Goal: Task Accomplishment & Management: Manage account settings

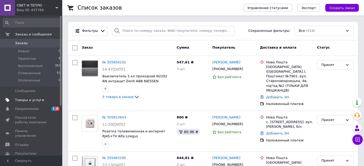
click at [22, 98] on span "Товары и услуги" at bounding box center [29, 100] width 29 height 5
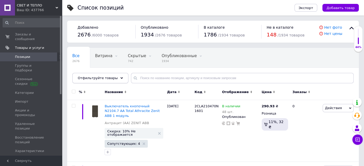
click at [120, 77] on icon at bounding box center [121, 78] width 3 height 3
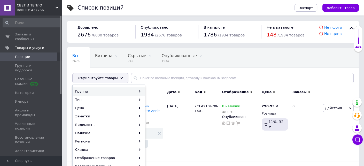
click at [120, 90] on div "Группа" at bounding box center [109, 91] width 72 height 8
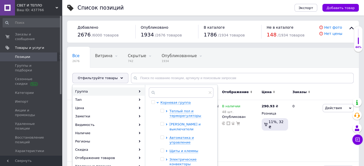
click at [166, 123] on icon at bounding box center [167, 124] width 2 height 2
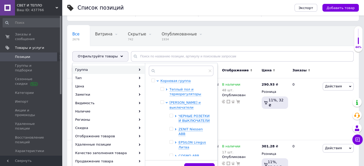
scroll to position [26, 0]
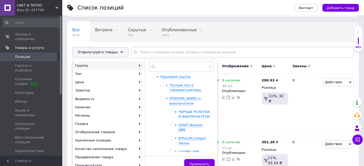
click at [175, 111] on icon at bounding box center [176, 112] width 2 height 2
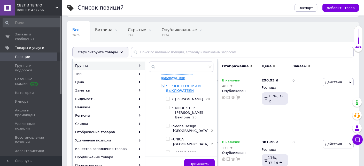
click at [169, 97] on input "checkbox" at bounding box center [167, 98] width 3 height 3
checkbox input "true"
click at [169, 107] on input "checkbox" at bounding box center [167, 107] width 3 height 3
checkbox input "true"
click at [169, 125] on input "checkbox" at bounding box center [167, 125] width 3 height 3
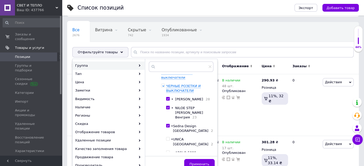
checkbox input "true"
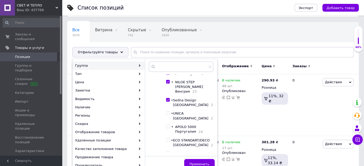
click at [169, 115] on input "checkbox" at bounding box center [167, 112] width 3 height 3
checkbox input "true"
click at [169, 128] on input "checkbox" at bounding box center [167, 126] width 3 height 3
checkbox input "true"
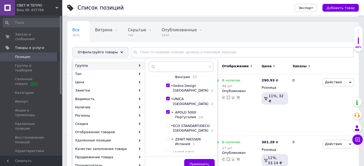
scroll to position [77, 0]
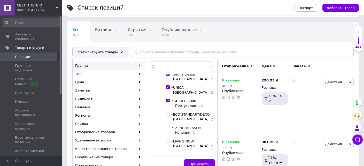
click at [169, 114] on input "checkbox" at bounding box center [167, 113] width 3 height 3
checkbox input "true"
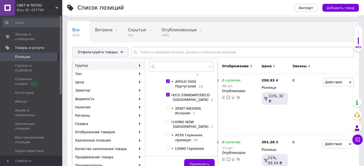
scroll to position [103, 0]
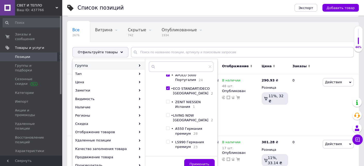
click at [169, 117] on input "checkbox" at bounding box center [167, 114] width 3 height 3
checkbox input "true"
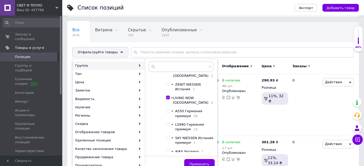
scroll to position [129, 0]
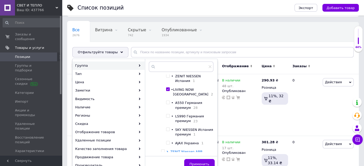
click at [169, 104] on input "checkbox" at bounding box center [167, 102] width 3 height 3
checkbox input "true"
click at [169, 117] on input "checkbox" at bounding box center [167, 115] width 3 height 3
checkbox input "true"
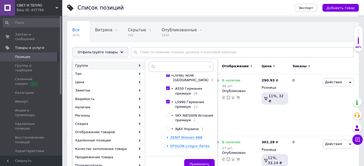
scroll to position [155, 0]
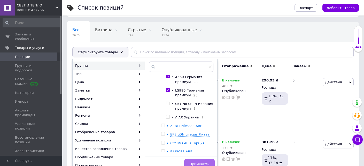
click at [198, 160] on button "Применить" at bounding box center [199, 164] width 30 height 10
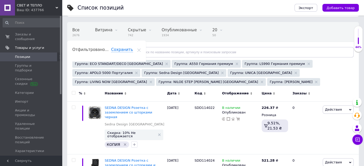
click at [74, 92] on input "checkbox" at bounding box center [73, 92] width 3 height 3
checkbox input "true"
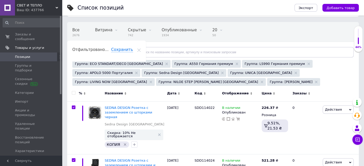
checkbox input "true"
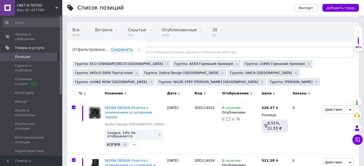
checkbox input "true"
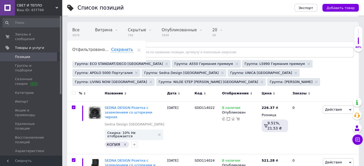
checkbox input "true"
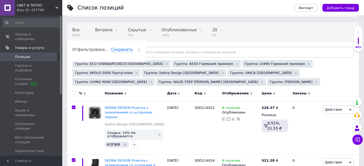
checkbox input "true"
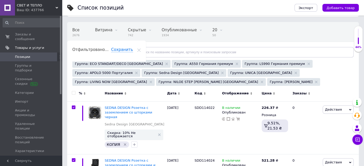
checkbox input "true"
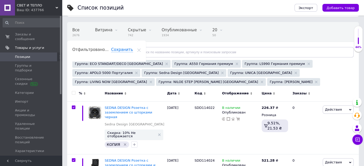
checkbox input "true"
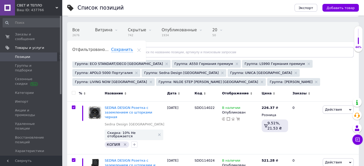
checkbox input "true"
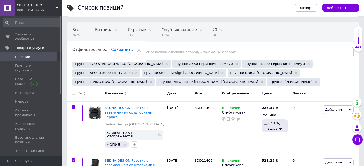
checkbox input "true"
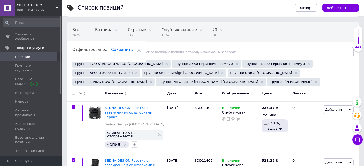
checkbox input "true"
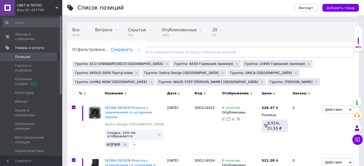
checkbox input "true"
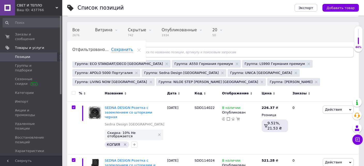
checkbox input "true"
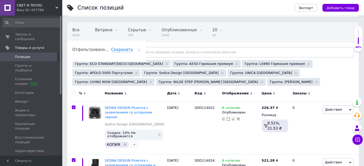
checkbox input "true"
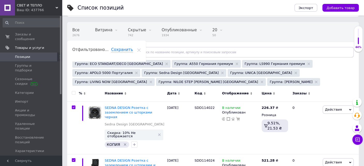
checkbox input "true"
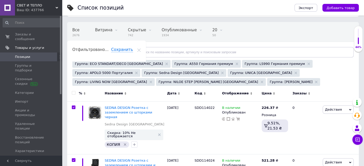
checkbox input "true"
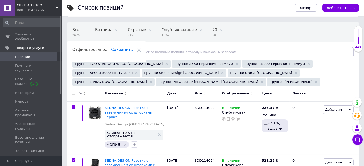
checkbox input "true"
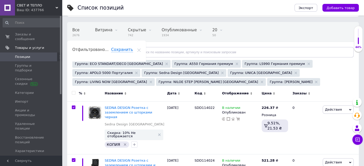
checkbox input "true"
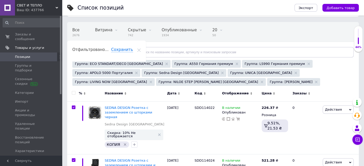
checkbox input "true"
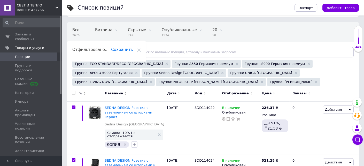
checkbox input "true"
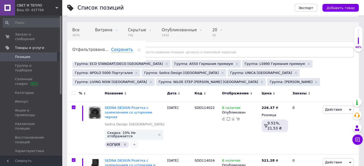
checkbox input "true"
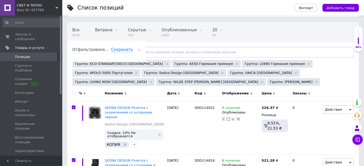
checkbox input "true"
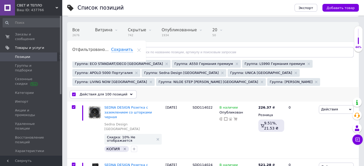
click at [130, 93] on icon at bounding box center [131, 94] width 3 height 3
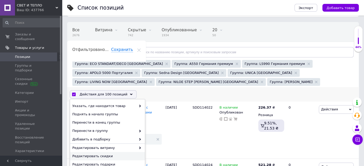
click at [119, 154] on span "Редактировать скидки" at bounding box center [106, 156] width 69 height 5
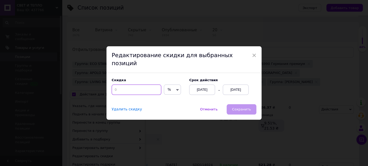
click at [137, 86] on input at bounding box center [137, 89] width 50 height 10
type input "10"
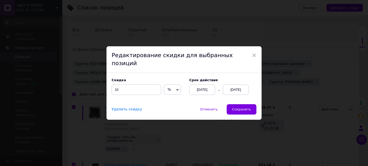
click at [232, 87] on div "[DATE]" at bounding box center [236, 89] width 26 height 10
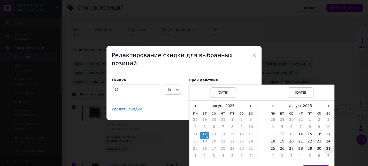
click at [327, 146] on td "31" at bounding box center [327, 149] width 9 height 7
click at [273, 139] on td "18" at bounding box center [272, 142] width 9 height 7
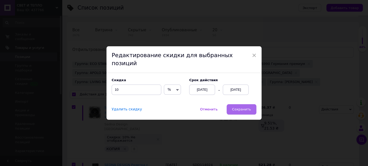
click at [238, 107] on span "Сохранить" at bounding box center [241, 109] width 19 height 4
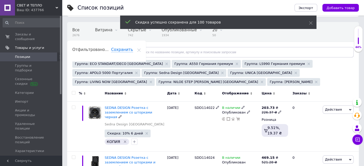
checkbox input "false"
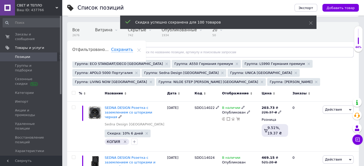
checkbox input "false"
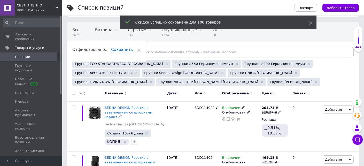
checkbox input "false"
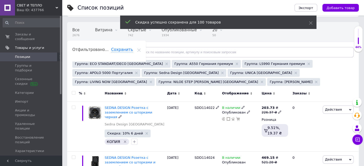
checkbox input "false"
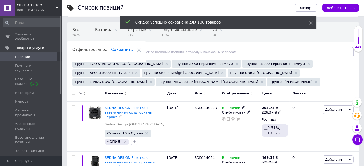
checkbox input "false"
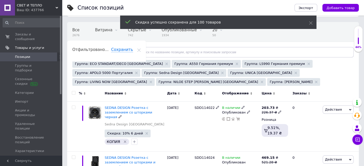
checkbox input "false"
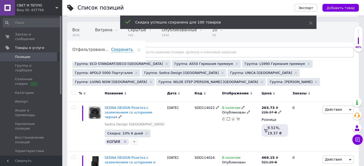
checkbox input "false"
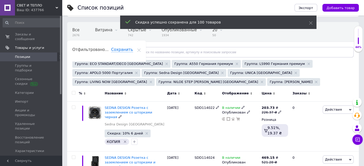
checkbox input "false"
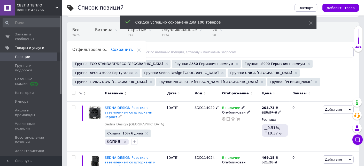
checkbox input "false"
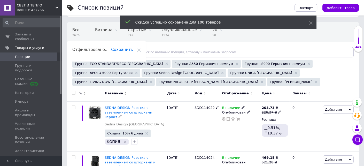
checkbox input "false"
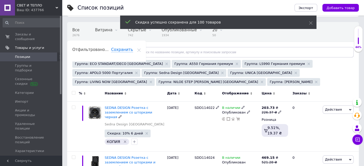
checkbox input "false"
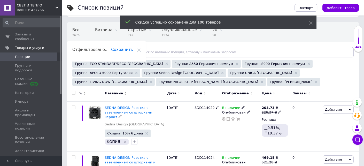
checkbox input "false"
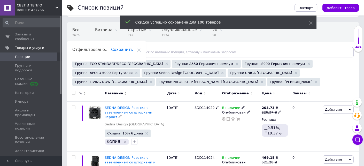
checkbox input "false"
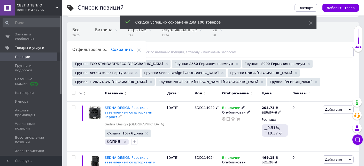
checkbox input "false"
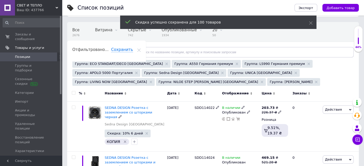
checkbox input "false"
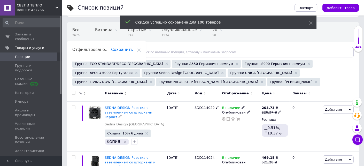
checkbox input "false"
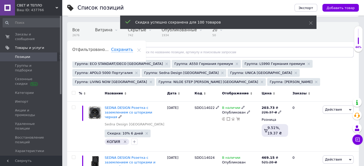
checkbox input "false"
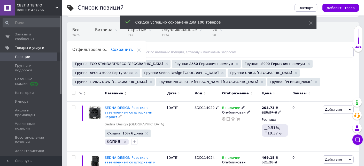
checkbox input "false"
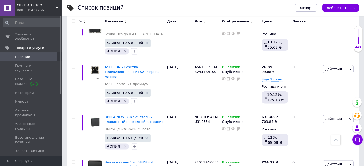
scroll to position [4791, 0]
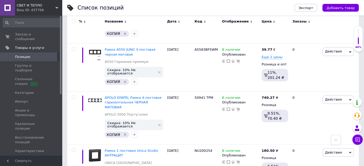
scroll to position [4509, 0]
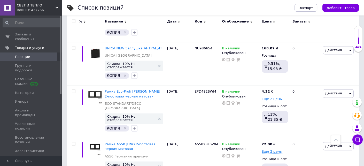
click at [74, 20] on input "checkbox" at bounding box center [73, 21] width 3 height 3
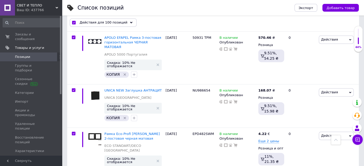
scroll to position [4513, 0]
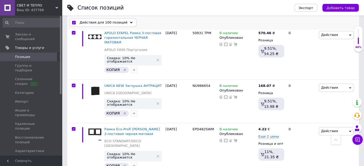
click at [130, 22] on icon at bounding box center [131, 22] width 3 height 3
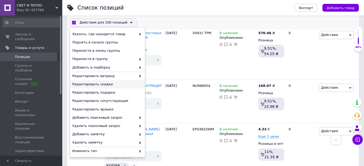
click at [110, 85] on span "Редактировать скидки" at bounding box center [106, 84] width 69 height 5
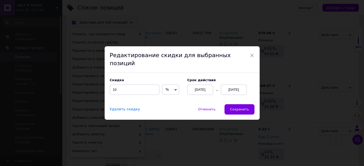
scroll to position [4500, 0]
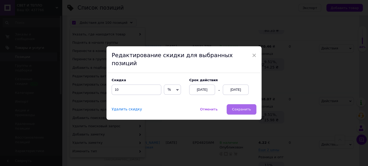
click at [237, 107] on span "Сохранить" at bounding box center [241, 109] width 19 height 4
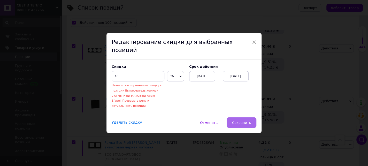
click at [242, 121] on span "Сохранить" at bounding box center [241, 123] width 19 height 4
click at [130, 120] on span "Удалить скидку" at bounding box center [127, 122] width 30 height 4
click at [132, 120] on span "Удалить скидку" at bounding box center [127, 122] width 30 height 4
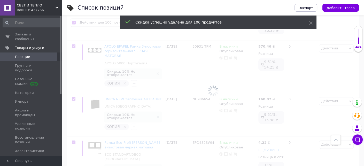
click at [124, 117] on div at bounding box center [213, 90] width 302 height 150
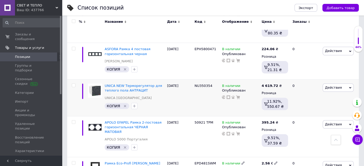
scroll to position [3433, 0]
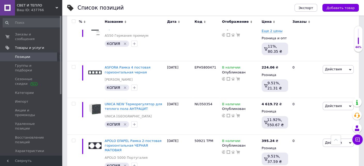
click at [250, 21] on icon at bounding box center [251, 22] width 2 height 2
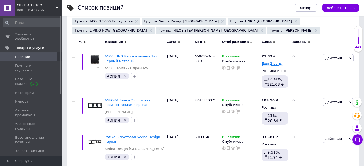
scroll to position [77, 0]
click at [247, 40] on div "Отображение" at bounding box center [240, 41] width 37 height 5
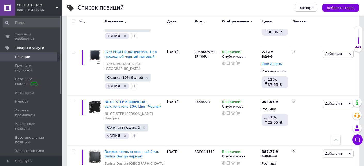
scroll to position [4610, 0]
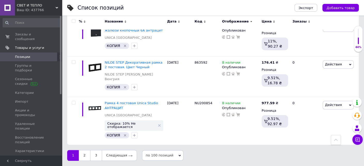
scroll to position [4094, 0]
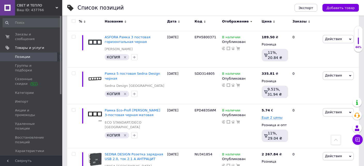
click at [74, 20] on input "checkbox" at bounding box center [73, 21] width 3 height 3
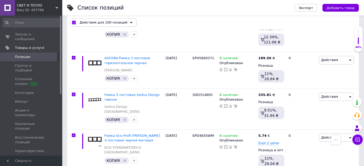
scroll to position [4099, 0]
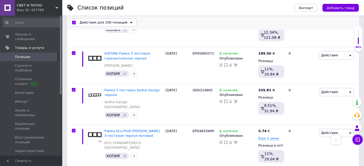
click at [126, 22] on div "Действия для 100 позиций" at bounding box center [103, 23] width 67 height 8
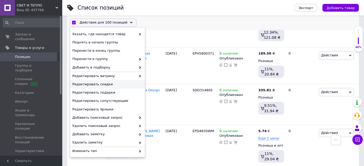
click at [119, 87] on div "Редактировать скидки" at bounding box center [107, 84] width 75 height 8
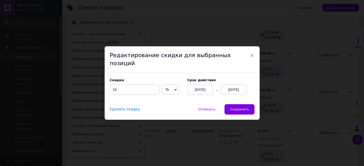
scroll to position [4085, 0]
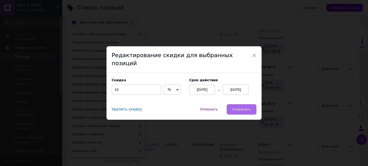
click at [246, 107] on span "Сохранить" at bounding box center [241, 109] width 19 height 4
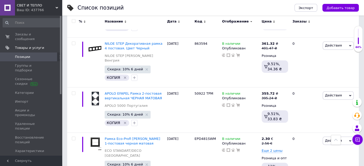
scroll to position [4530, 0]
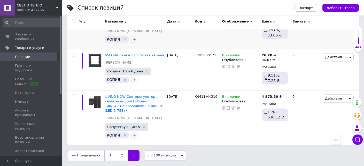
scroll to position [1257, 0]
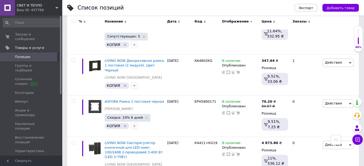
click at [73, 21] on input "checkbox" at bounding box center [73, 21] width 3 height 3
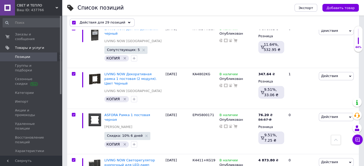
scroll to position [1257, 0]
click at [128, 22] on icon at bounding box center [129, 22] width 3 height 3
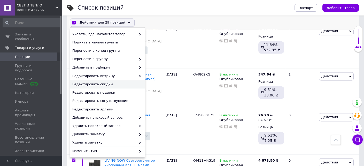
click at [122, 82] on span "Редактировать скидки" at bounding box center [106, 84] width 69 height 5
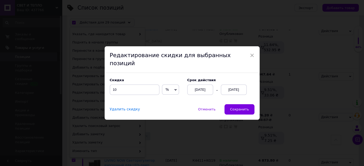
scroll to position [1244, 0]
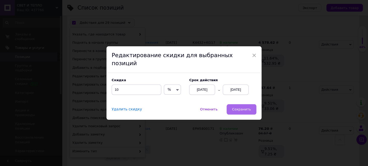
click at [243, 107] on span "Сохранить" at bounding box center [241, 109] width 19 height 4
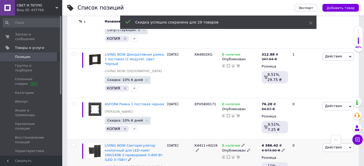
scroll to position [1332, 0]
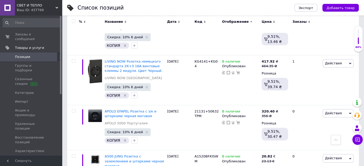
scroll to position [119, 0]
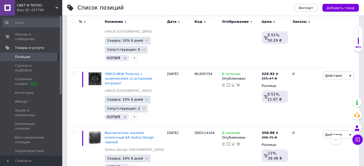
click at [21, 54] on span "Позиции" at bounding box center [22, 56] width 15 height 5
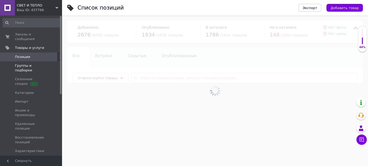
click at [24, 63] on span "Группы и подборки" at bounding box center [31, 67] width 33 height 9
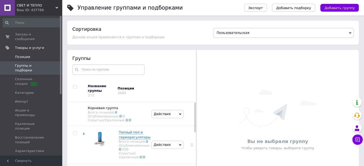
click at [26, 54] on span "Позиции" at bounding box center [22, 56] width 15 height 5
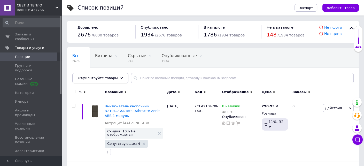
click at [120, 78] on use at bounding box center [121, 78] width 3 height 2
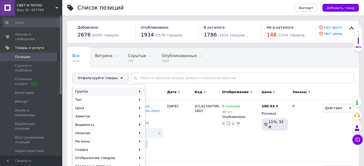
click at [110, 89] on div "Группа" at bounding box center [109, 91] width 72 height 8
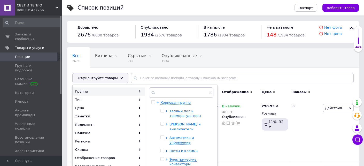
click at [167, 123] on icon at bounding box center [167, 124] width 2 height 2
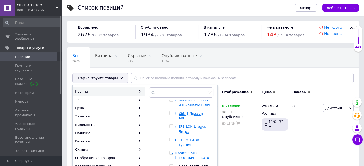
scroll to position [26, 0]
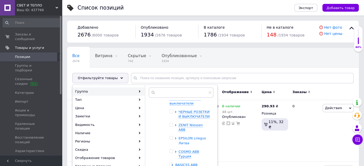
drag, startPoint x: 180, startPoint y: 120, endPoint x: 184, endPoint y: 126, distance: 7.3
click at [180, 123] on span "ZENIT Niessen ABB" at bounding box center [190, 127] width 24 height 9
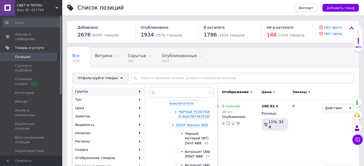
click at [179, 131] on input "checkbox" at bounding box center [177, 132] width 3 height 3
click at [179, 149] on input "checkbox" at bounding box center [177, 150] width 3 height 3
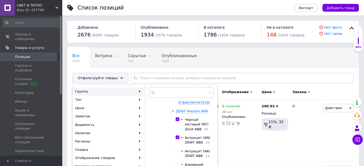
scroll to position [52, 0]
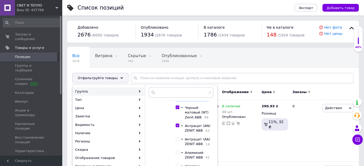
click at [178, 138] on input "checkbox" at bounding box center [177, 138] width 3 height 3
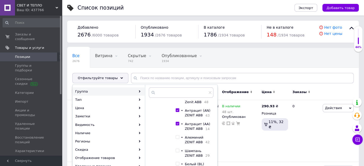
scroll to position [77, 0]
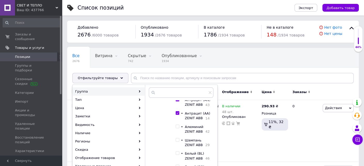
click at [179, 128] on input "checkbox" at bounding box center [177, 126] width 3 height 3
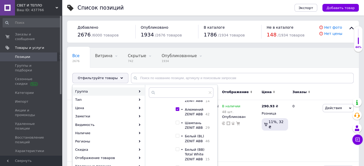
scroll to position [103, 0]
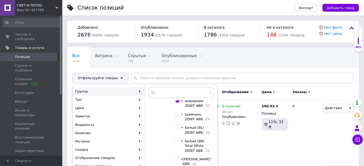
click at [179, 129] on input "checkbox" at bounding box center [177, 126] width 3 height 3
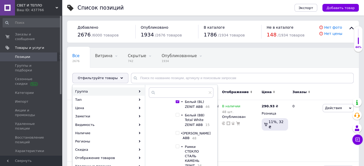
click at [179, 116] on input "checkbox" at bounding box center [177, 114] width 3 height 3
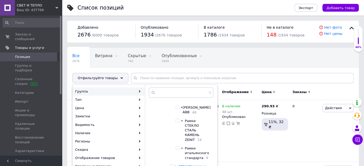
click at [179, 109] on input "checkbox" at bounding box center [177, 106] width 3 height 3
click at [179, 122] on input "checkbox" at bounding box center [177, 120] width 3 height 3
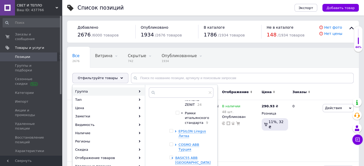
scroll to position [207, 0]
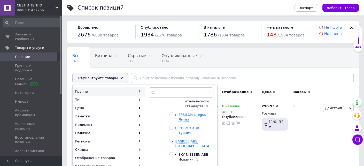
click at [179, 98] on input "checkbox" at bounding box center [177, 95] width 3 height 3
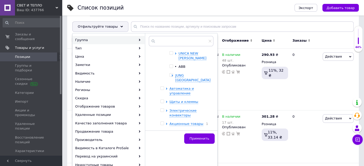
scroll to position [52, 0]
click at [195, 136] on span "Применить" at bounding box center [200, 138] width 20 height 4
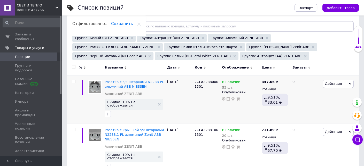
drag, startPoint x: 74, startPoint y: 67, endPoint x: 81, endPoint y: 83, distance: 17.4
click at [74, 67] on input "checkbox" at bounding box center [73, 66] width 3 height 3
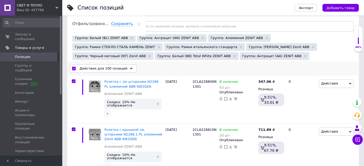
click at [130, 67] on icon at bounding box center [131, 68] width 3 height 3
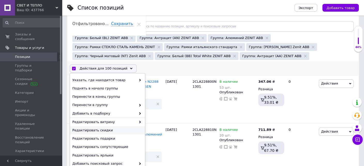
click at [110, 131] on span "Редактировать скидки" at bounding box center [106, 130] width 69 height 5
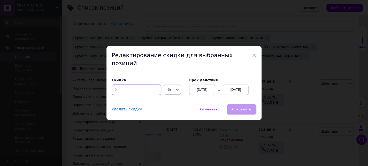
click at [125, 85] on input at bounding box center [137, 89] width 50 height 10
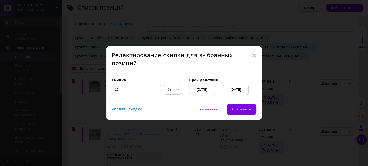
click at [232, 84] on div "[DATE]" at bounding box center [236, 89] width 26 height 10
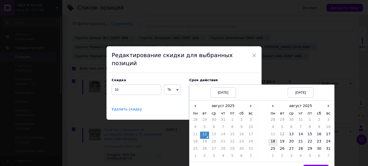
click at [272, 139] on td "18" at bounding box center [272, 142] width 9 height 7
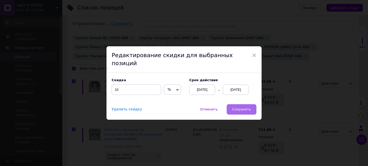
click at [238, 107] on span "Сохранить" at bounding box center [241, 109] width 19 height 4
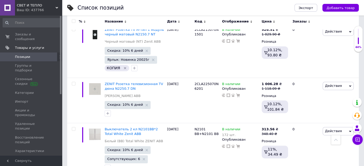
scroll to position [4904, 0]
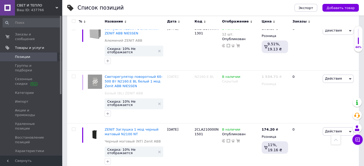
scroll to position [4732, 0]
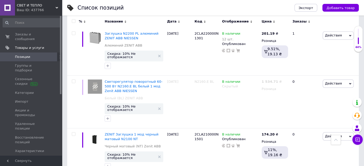
click at [72, 20] on input "checkbox" at bounding box center [73, 21] width 3 height 3
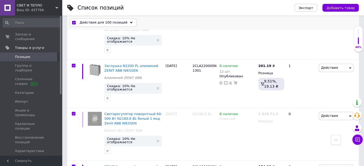
click at [130, 22] on icon at bounding box center [131, 22] width 3 height 3
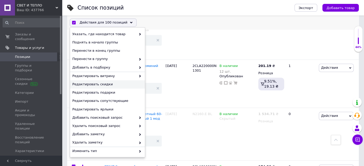
click at [124, 85] on span "Редактировать скидки" at bounding box center [106, 84] width 69 height 5
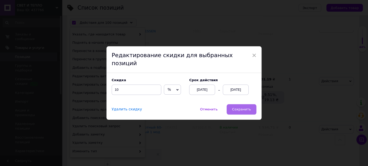
click at [244, 104] on button "Сохранить" at bounding box center [241, 109] width 30 height 10
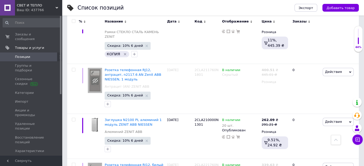
scroll to position [4745, 0]
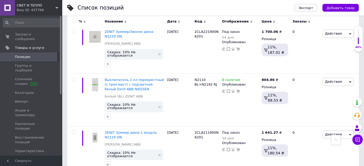
scroll to position [4606, 0]
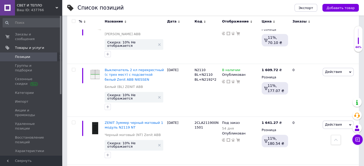
click at [72, 21] on input "checkbox" at bounding box center [73, 21] width 3 height 3
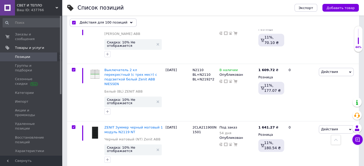
scroll to position [4615, 0]
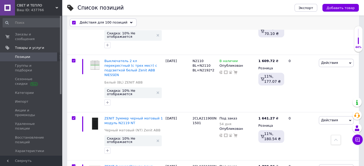
click at [130, 21] on icon at bounding box center [131, 22] width 3 height 3
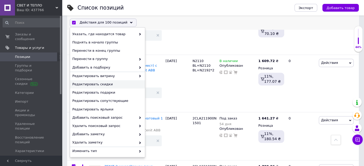
click at [117, 85] on span "Редактировать скидки" at bounding box center [106, 84] width 69 height 5
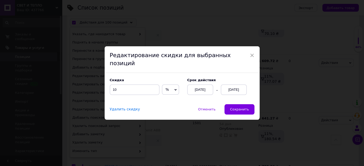
scroll to position [4602, 0]
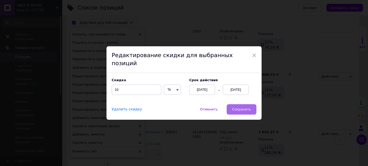
click at [243, 107] on span "Сохранить" at bounding box center [241, 109] width 19 height 4
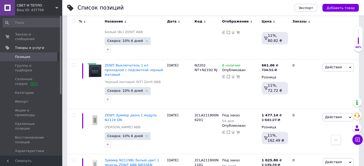
scroll to position [4598, 0]
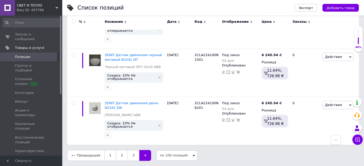
scroll to position [401, 0]
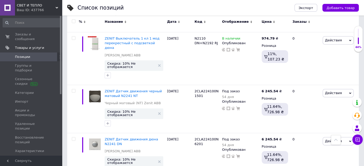
click at [73, 20] on input "checkbox" at bounding box center [73, 21] width 3 height 3
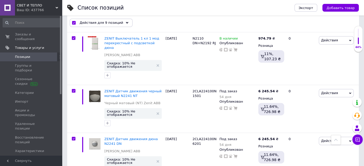
scroll to position [401, 0]
click at [126, 22] on icon at bounding box center [127, 22] width 3 height 3
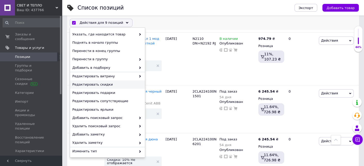
click at [121, 83] on span "Редактировать скидки" at bounding box center [106, 84] width 69 height 5
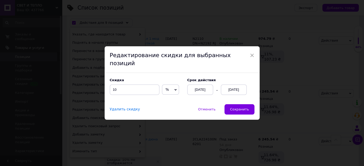
scroll to position [388, 0]
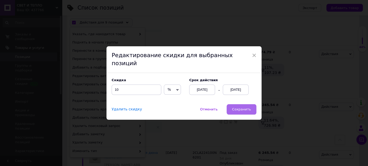
click at [243, 104] on button "Сохранить" at bounding box center [241, 109] width 30 height 10
